Goal: Transaction & Acquisition: Obtain resource

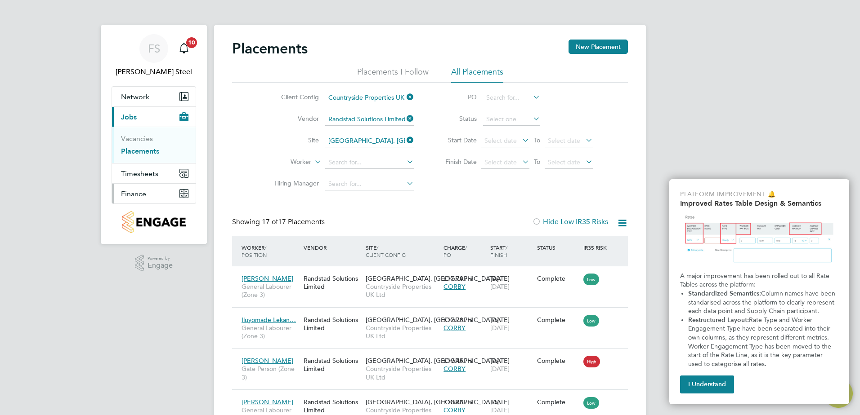
click at [134, 194] on span "Finance" at bounding box center [133, 194] width 25 height 9
click at [133, 181] on link "Invoices & Credit Notes" at bounding box center [149, 184] width 56 height 18
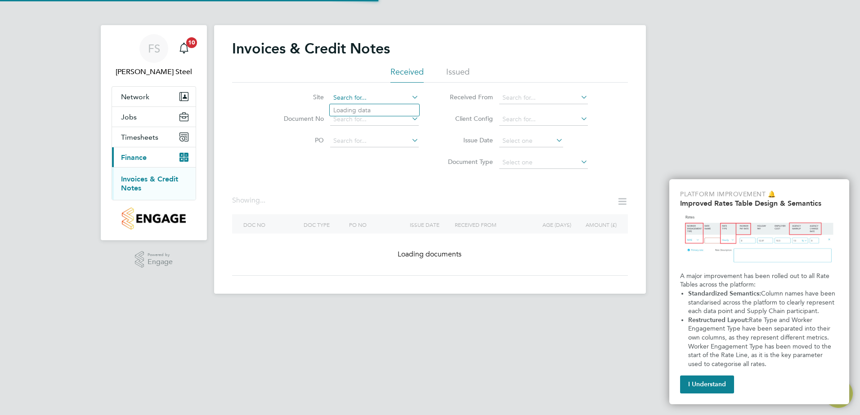
click at [369, 96] on input at bounding box center [374, 98] width 89 height 13
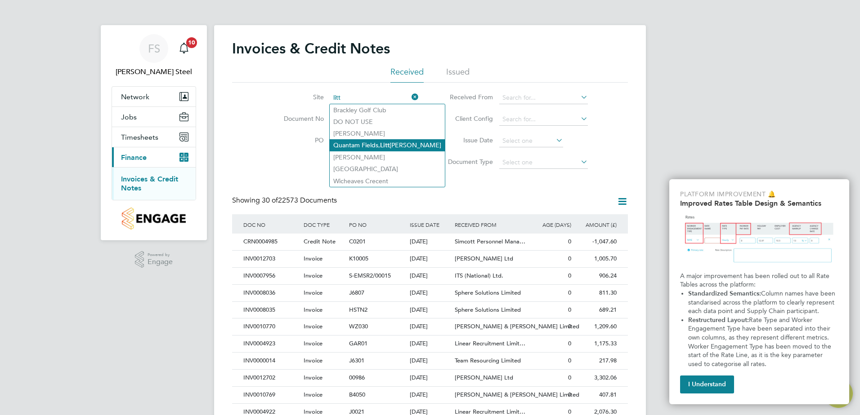
click at [363, 143] on li "Quantam Fields, Litt [PERSON_NAME]" at bounding box center [387, 145] width 115 height 12
type input "Quantam Fields, [GEOGRAPHIC_DATA]"
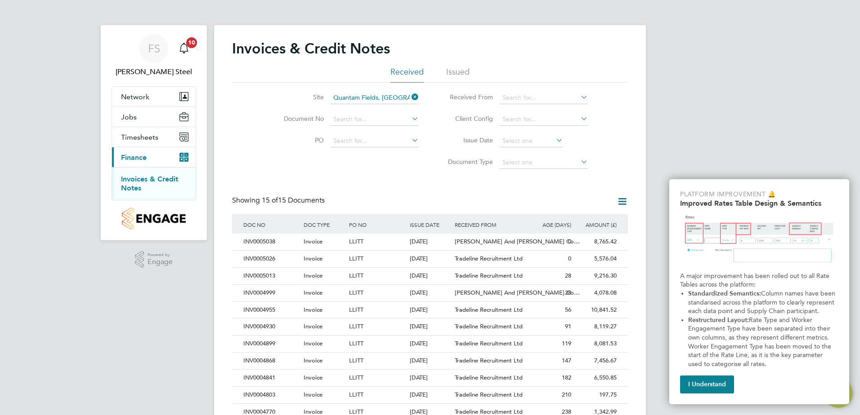
click at [410, 97] on icon at bounding box center [410, 97] width 0 height 13
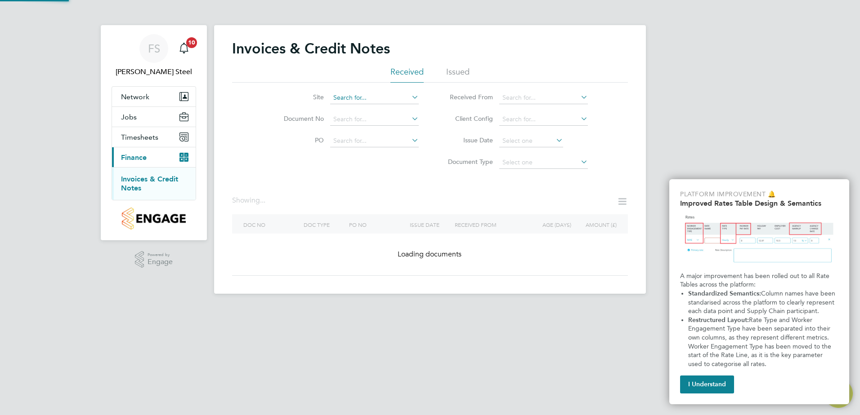
click at [386, 98] on input at bounding box center [374, 98] width 89 height 13
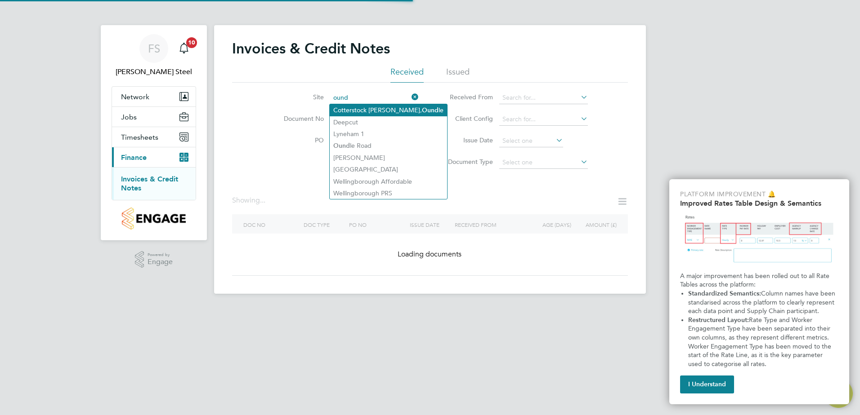
click at [379, 111] on li "Cotterstock [PERSON_NAME], [GEOGRAPHIC_DATA] le" at bounding box center [388, 110] width 117 height 12
type input "[GEOGRAPHIC_DATA][PERSON_NAME], [GEOGRAPHIC_DATA]"
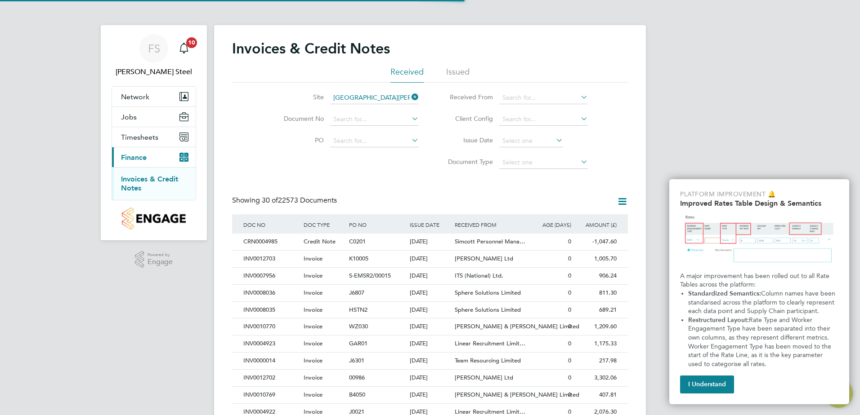
scroll to position [17, 61]
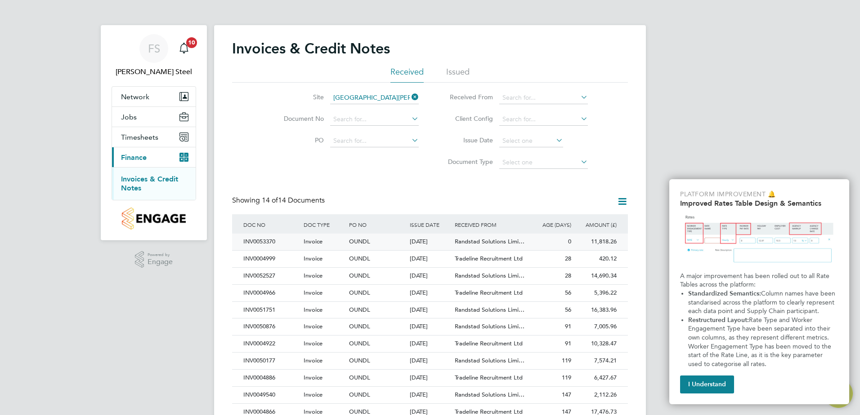
click at [278, 242] on div "INV0053370" at bounding box center [271, 242] width 60 height 17
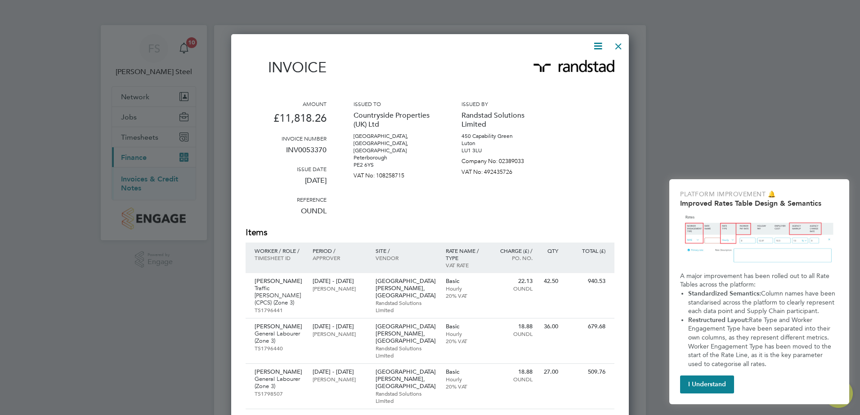
scroll to position [17, 61]
click at [600, 44] on icon at bounding box center [597, 45] width 11 height 11
click at [586, 71] on li "Download Invoice" at bounding box center [570, 67] width 62 height 13
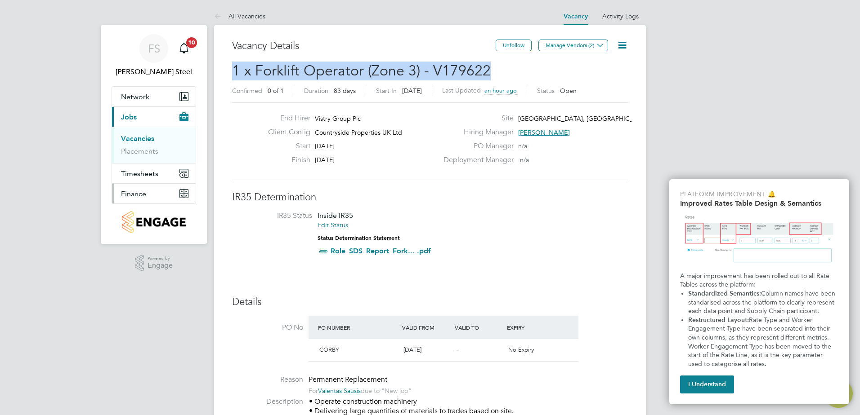
click at [125, 195] on span "Finance" at bounding box center [133, 194] width 25 height 9
